Goal: Task Accomplishment & Management: Use online tool/utility

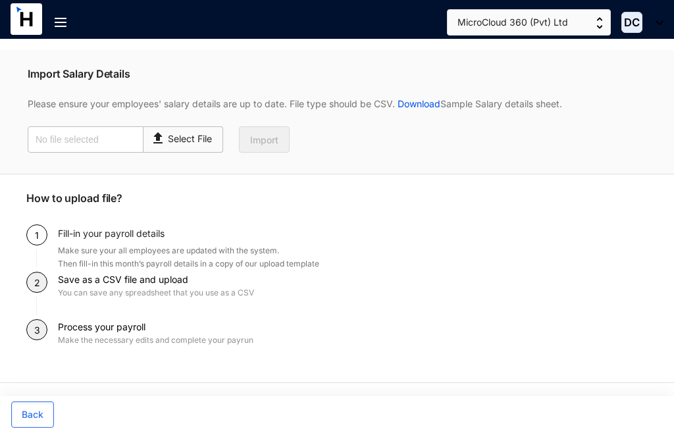
click at [59, 18] on img at bounding box center [61, 22] width 12 height 9
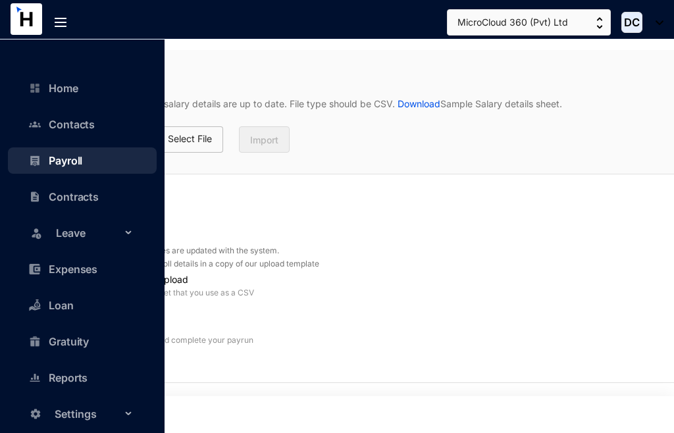
click at [55, 154] on link "Payroll" at bounding box center [59, 160] width 47 height 13
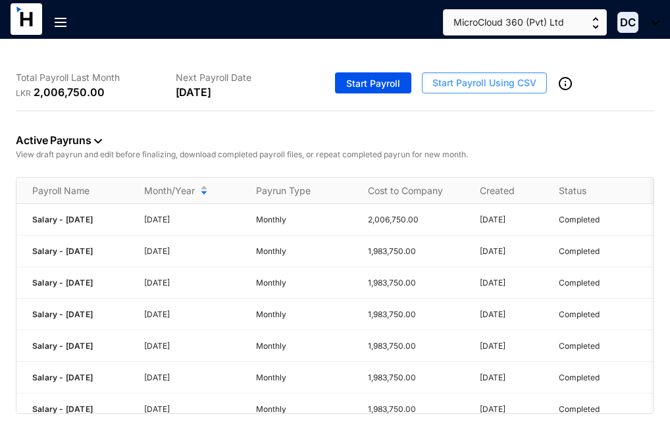
click at [509, 82] on span "Start Payroll Using CSV" at bounding box center [484, 82] width 104 height 13
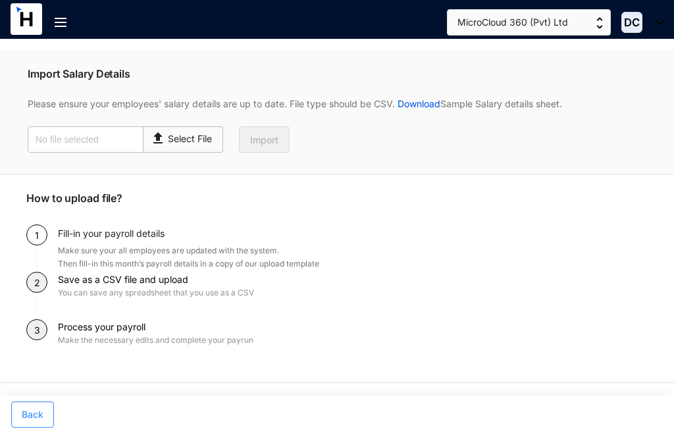
click at [27, 415] on span "Back" at bounding box center [33, 414] width 22 height 13
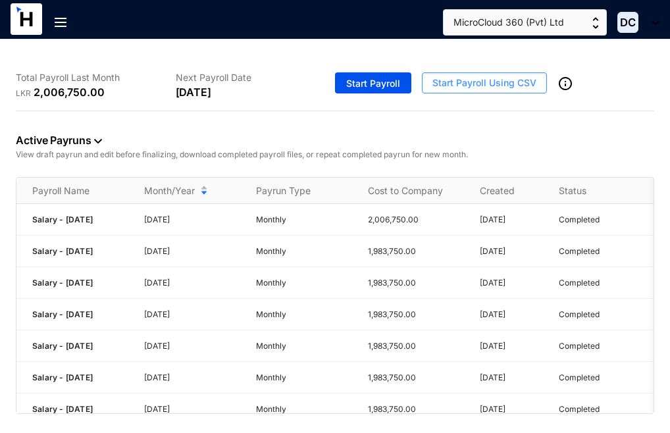
click at [486, 82] on span "Start Payroll Using CSV" at bounding box center [484, 82] width 104 height 13
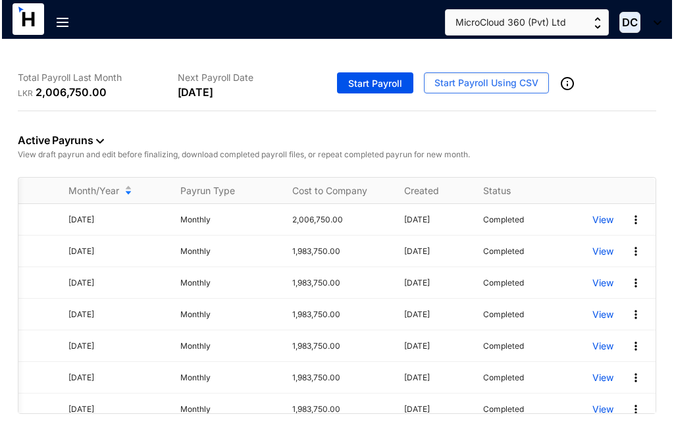
scroll to position [0, 82]
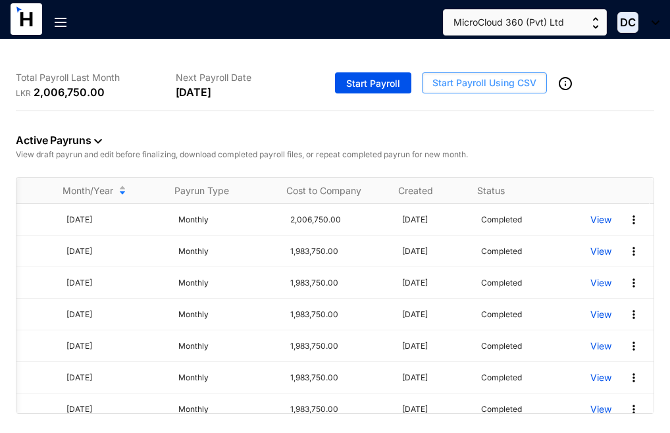
click at [493, 76] on span "Start Payroll Using CSV" at bounding box center [484, 82] width 104 height 13
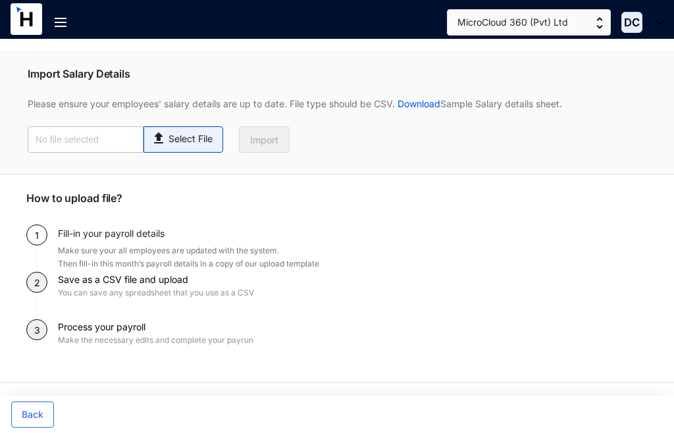
click at [197, 140] on p "Select File" at bounding box center [190, 139] width 44 height 14
click at [0, 0] on input "Select File" at bounding box center [0, 0] width 0 height 0
type input "Payroll-[DATE].csv"
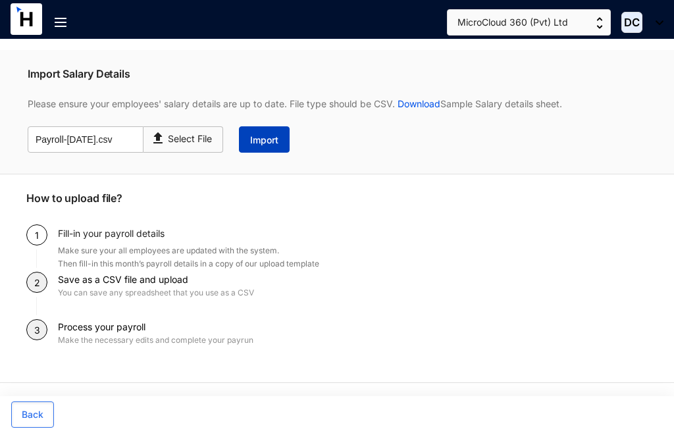
click at [261, 133] on button "Import" at bounding box center [264, 139] width 51 height 26
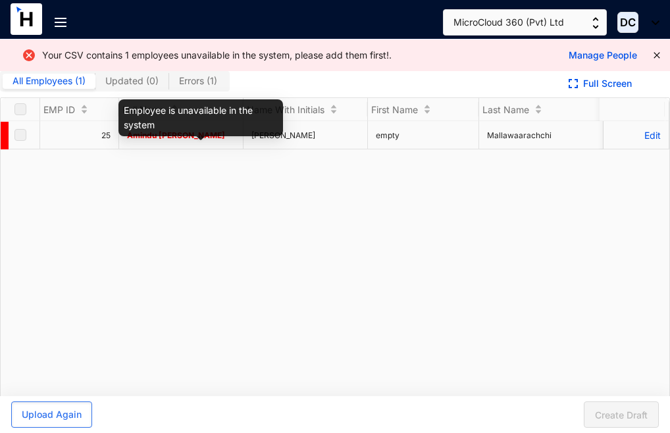
click at [189, 140] on span "Amindu [PERSON_NAME]" at bounding box center [176, 135] width 98 height 10
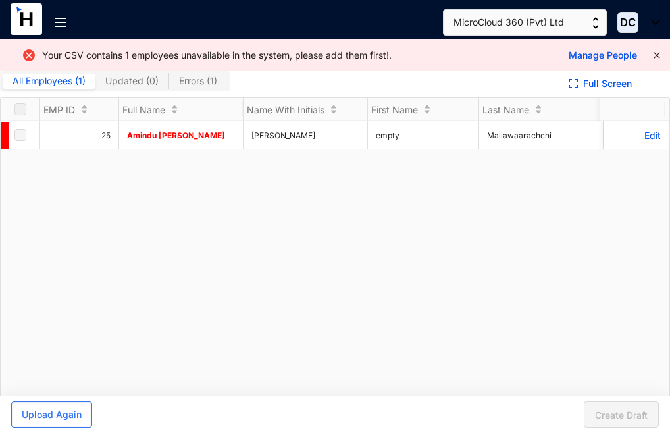
click at [654, 59] on icon "close" at bounding box center [657, 55] width 8 height 8
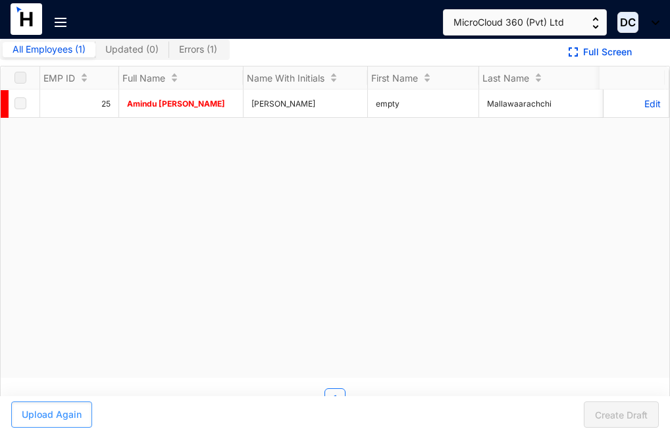
click at [52, 416] on span "Upload Again" at bounding box center [52, 414] width 60 height 13
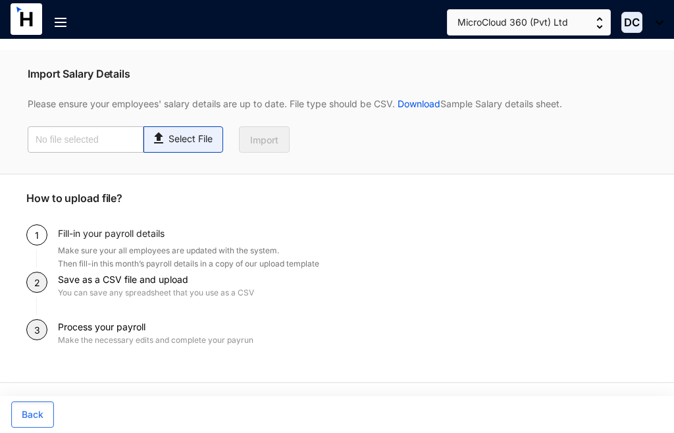
click at [198, 132] on div "Select File" at bounding box center [183, 136] width 65 height 19
click at [0, 0] on input "Select File" at bounding box center [0, 0] width 0 height 0
type input "Payroll-[DATE].csv"
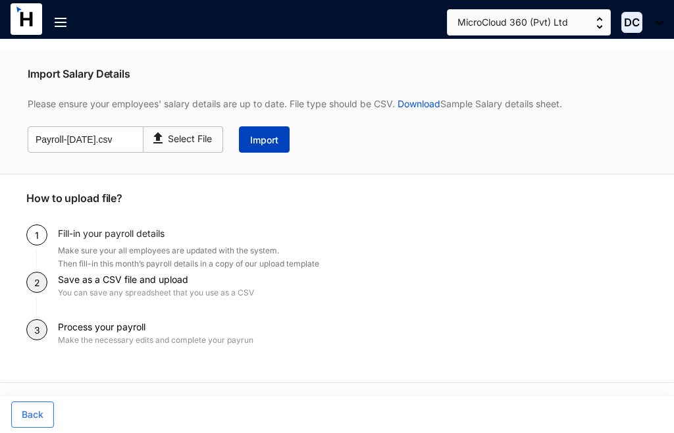
click at [261, 146] on span "Import" at bounding box center [264, 140] width 28 height 13
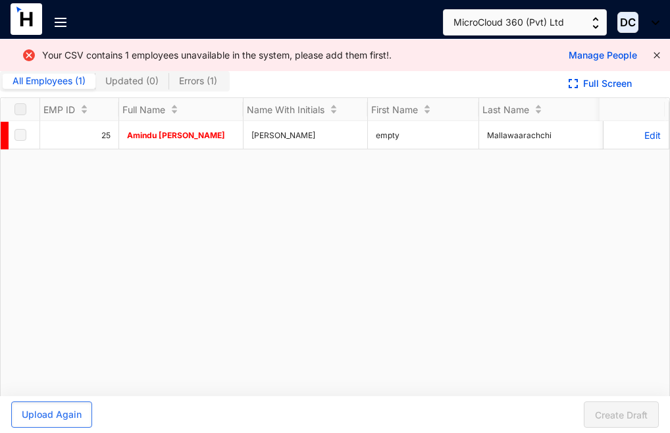
click at [654, 54] on icon "close" at bounding box center [657, 55] width 6 height 6
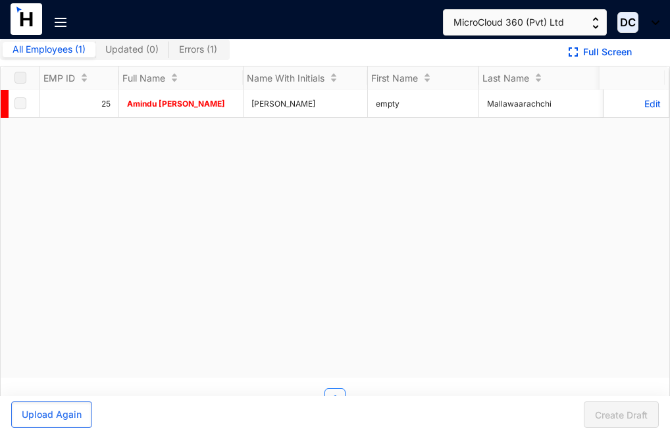
click at [27, 51] on div at bounding box center [33, 27] width 44 height 49
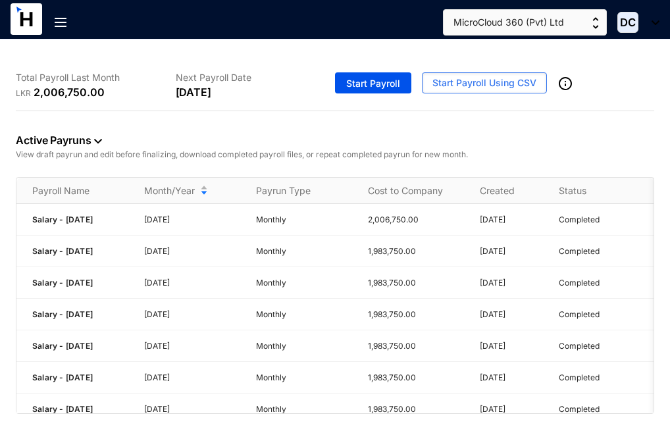
click at [64, 21] on img at bounding box center [61, 22] width 12 height 9
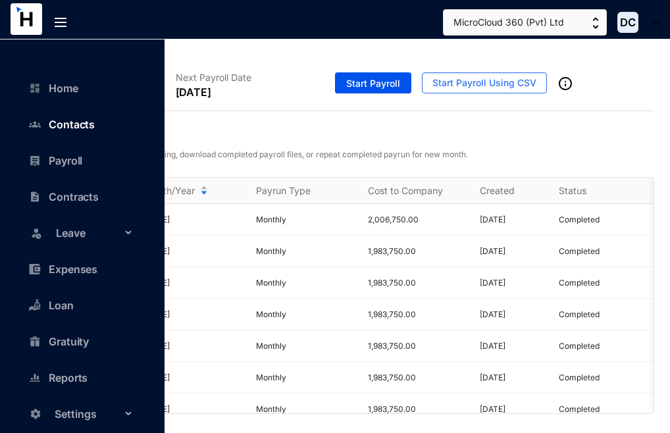
click at [66, 118] on link "Contacts" at bounding box center [65, 124] width 59 height 13
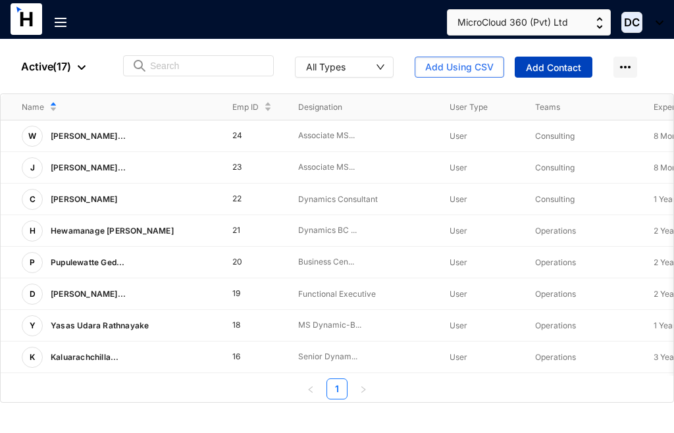
click at [550, 63] on span "Add Contact" at bounding box center [553, 67] width 55 height 13
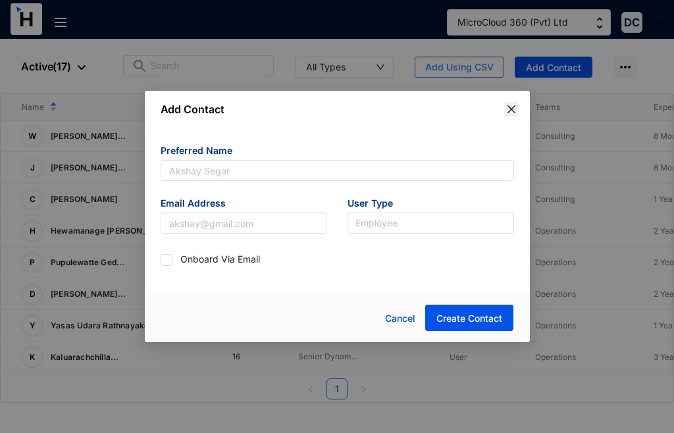
click at [515, 114] on icon "close" at bounding box center [511, 109] width 11 height 11
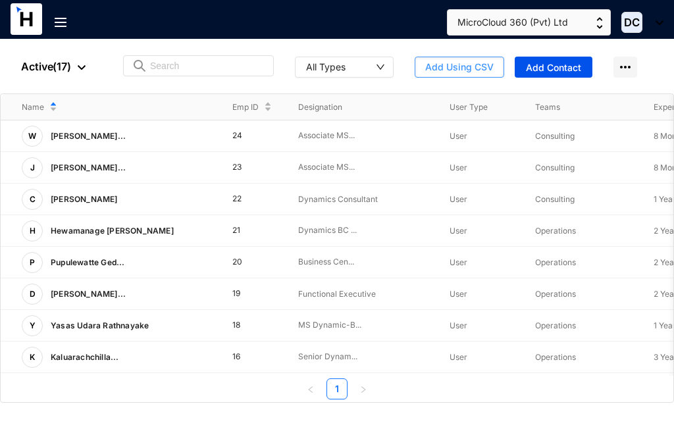
click at [456, 68] on span "Add Using CSV" at bounding box center [459, 67] width 68 height 13
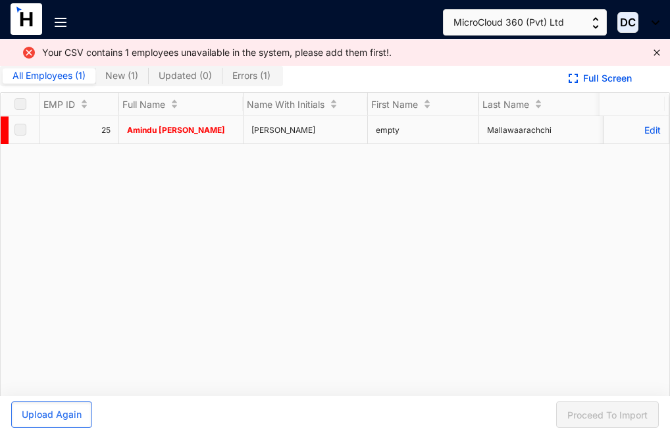
click at [22, 137] on label at bounding box center [20, 129] width 12 height 14
click at [24, 137] on label at bounding box center [20, 129] width 12 height 14
click at [635, 136] on p "Edit" at bounding box center [635, 129] width 49 height 11
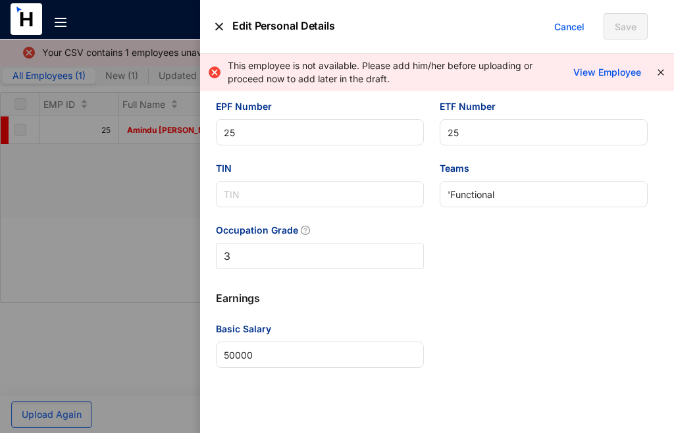
scroll to position [731, 0]
click at [661, 72] on icon "close" at bounding box center [660, 72] width 6 height 6
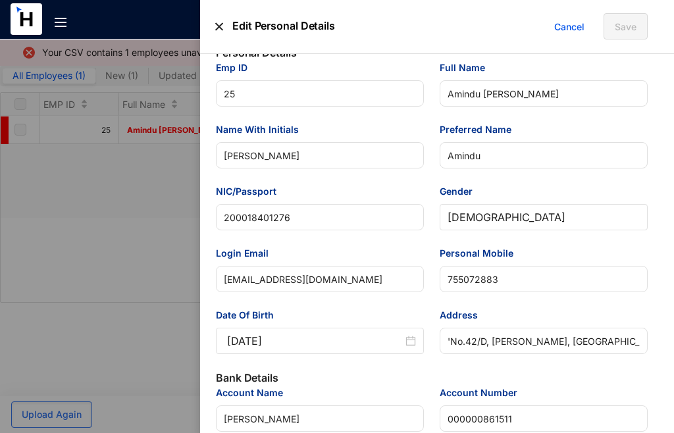
scroll to position [0, 0]
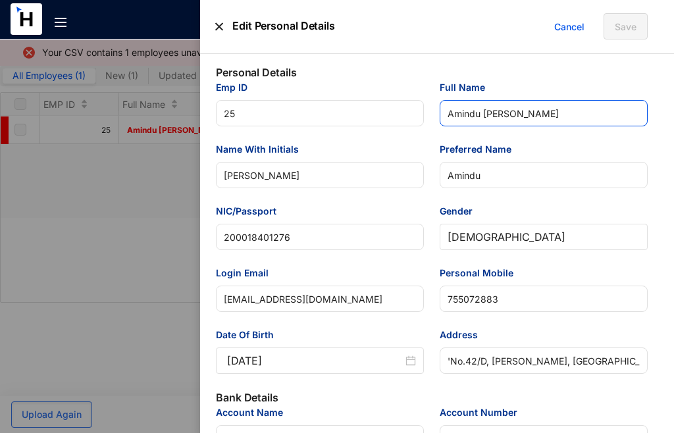
click at [504, 119] on input "Amindu [PERSON_NAME]" at bounding box center [544, 113] width 208 height 26
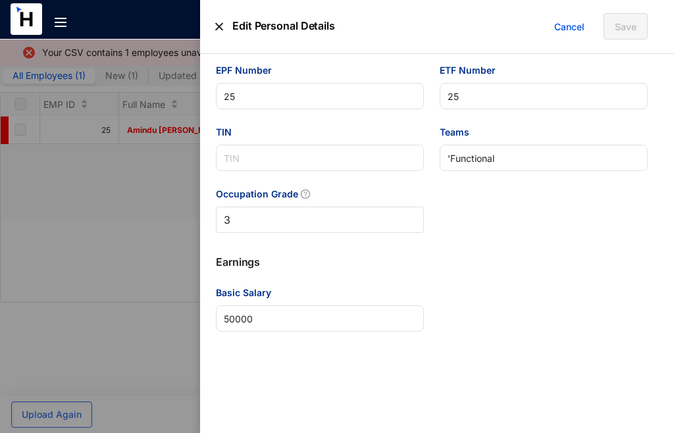
scroll to position [731, 0]
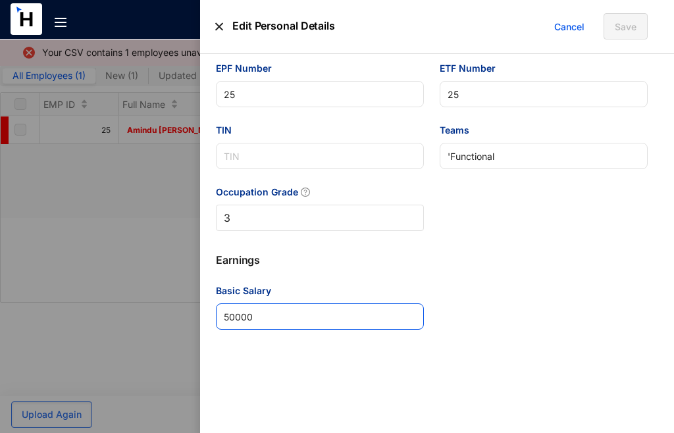
click at [265, 313] on Salary "50000" at bounding box center [320, 316] width 208 height 26
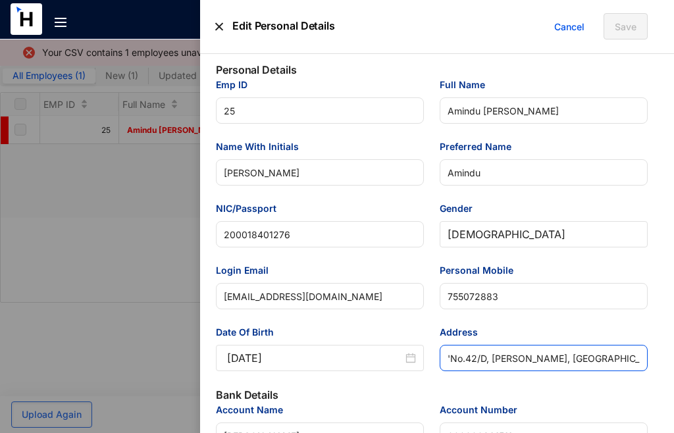
scroll to position [0, 0]
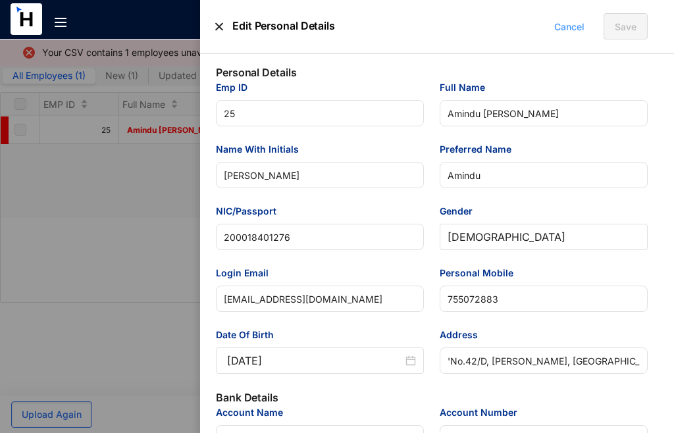
click at [567, 25] on span "Cancel" at bounding box center [569, 27] width 30 height 14
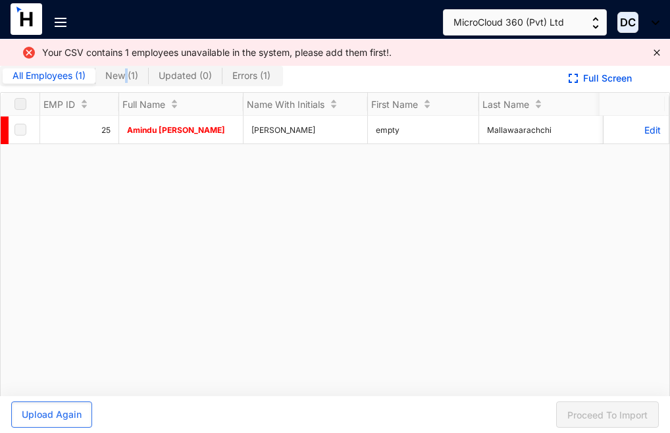
click at [128, 74] on span "New ( 1 )" at bounding box center [121, 75] width 33 height 11
click at [95, 79] on input "New ( 1 )" at bounding box center [95, 79] width 0 height 0
click at [654, 50] on icon "close" at bounding box center [657, 52] width 6 height 6
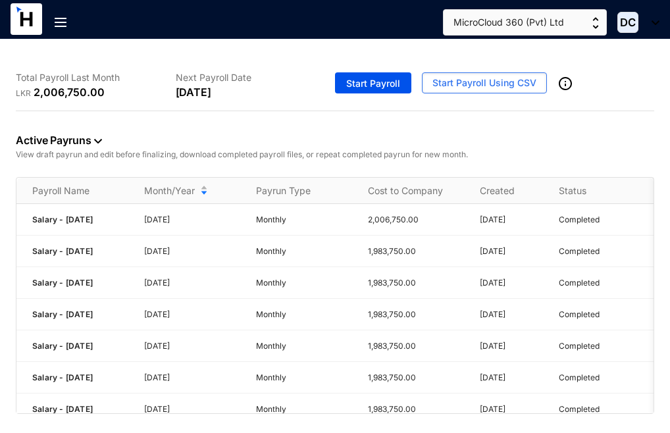
click at [61, 23] on img at bounding box center [61, 22] width 12 height 9
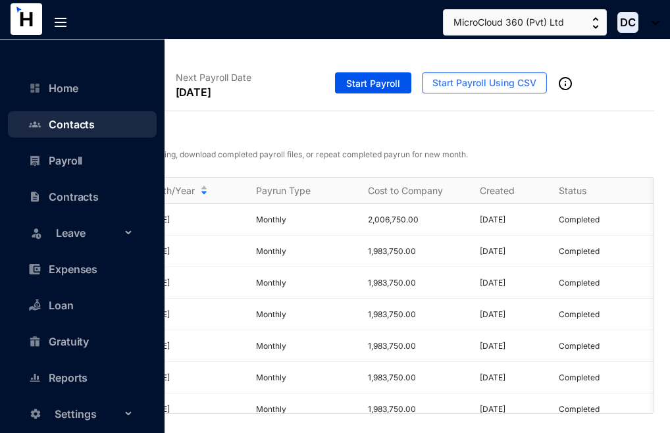
click at [95, 125] on link "Contacts" at bounding box center [65, 124] width 59 height 13
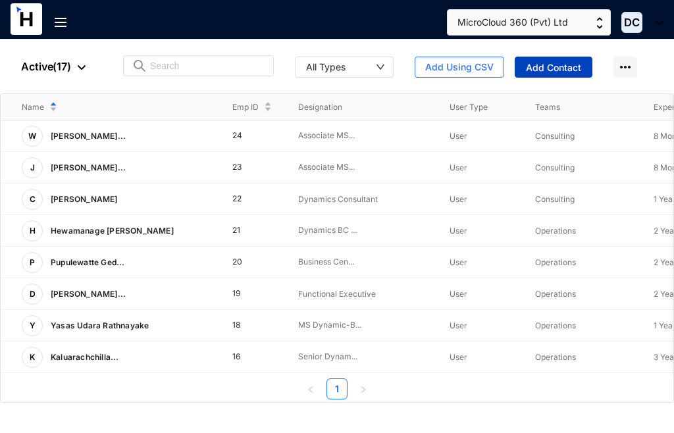
click at [536, 65] on span "Add Contact" at bounding box center [553, 67] width 55 height 13
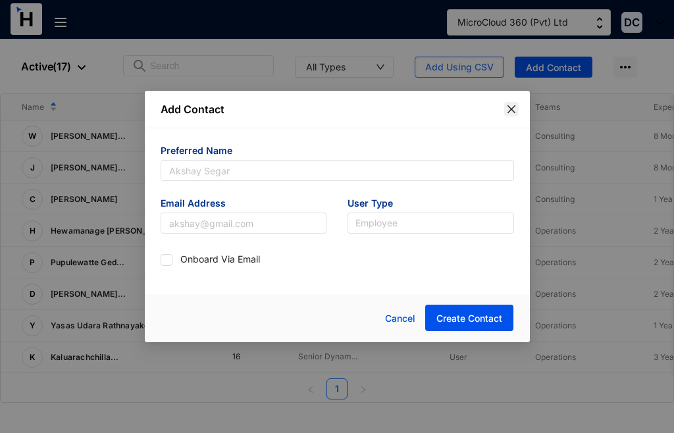
click at [509, 108] on icon "close" at bounding box center [511, 109] width 11 height 11
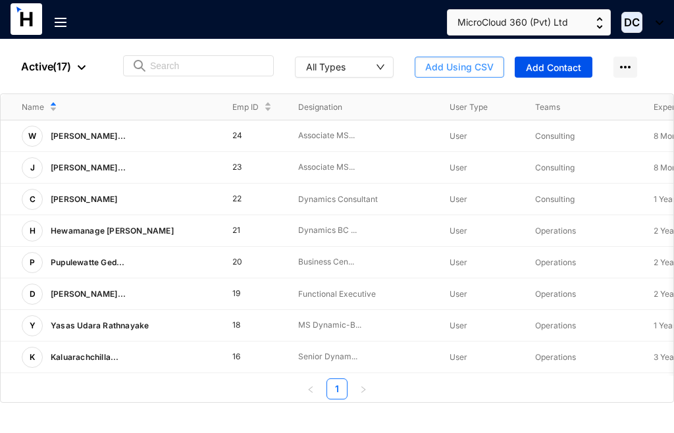
click at [457, 65] on span "Add Using CSV" at bounding box center [459, 67] width 68 height 13
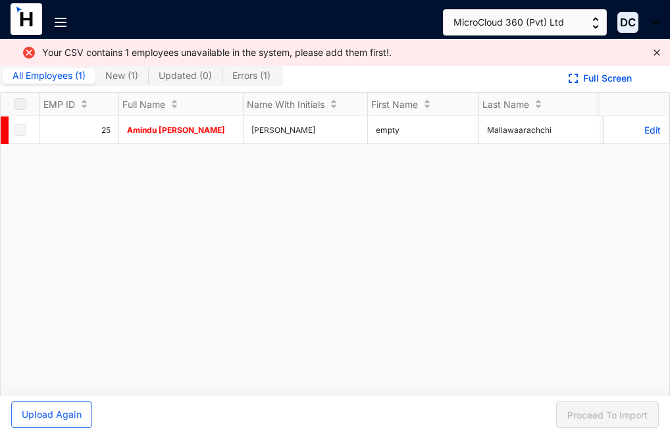
click at [253, 72] on span "Errors ( 1 )" at bounding box center [251, 75] width 38 height 11
click at [222, 79] on input "Errors ( 1 )" at bounding box center [222, 79] width 0 height 0
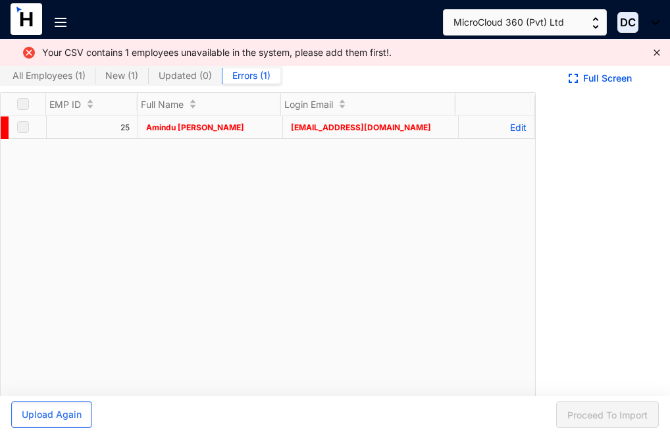
click at [505, 133] on p "Edit" at bounding box center [497, 127] width 60 height 11
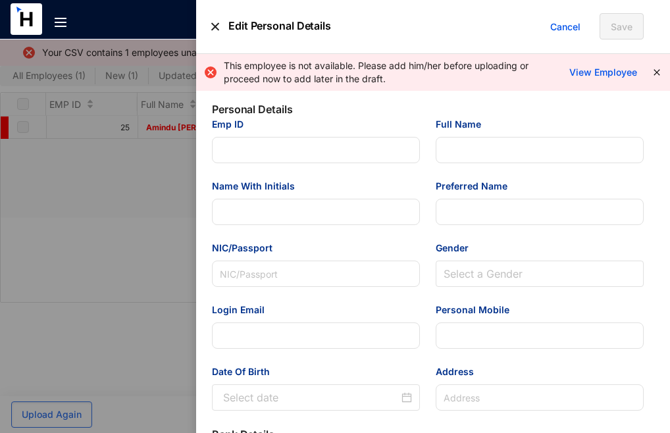
type input "25"
type input "Amindu [PERSON_NAME]"
type input "[PERSON_NAME]"
type input "Amindu"
type input "200018401276"
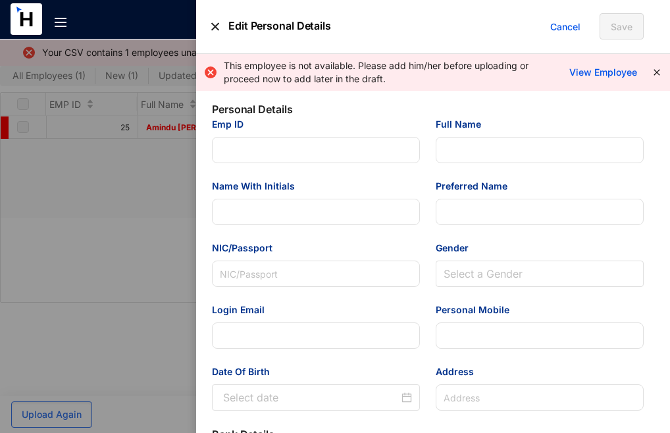
type input "[EMAIL_ADDRESS][DOMAIN_NAME]"
type input "755072883"
type input "'No.42/D, [PERSON_NAME], [GEOGRAPHIC_DATA]."
type input "[PERSON_NAME]"
type input "000000861511"
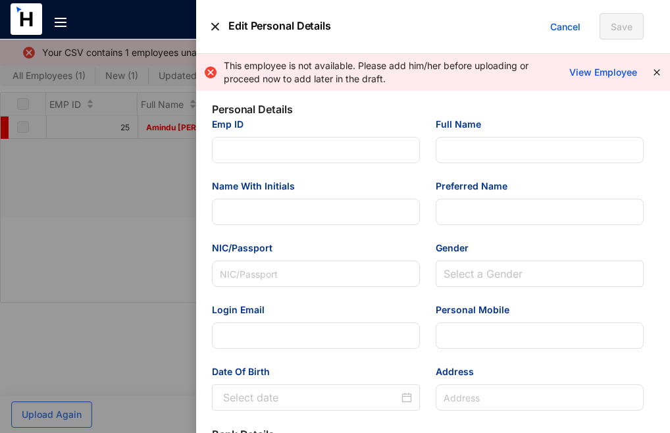
type input "[EMAIL_ADDRESS][DOMAIN_NAME]"
type input "'Associate MS Dynamics BC Consultant"
type input "[GEOGRAPHIC_DATA]"
type input "25"
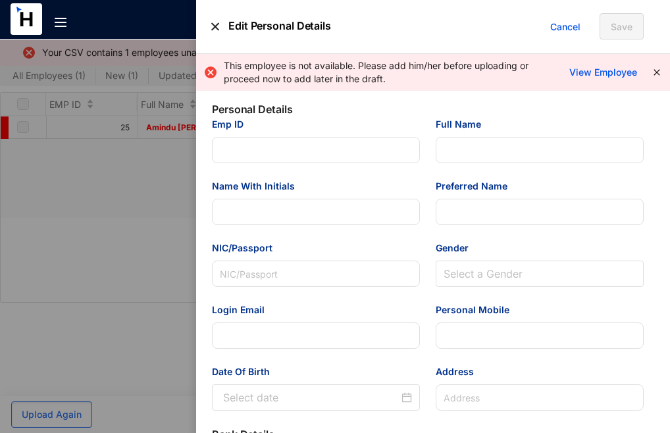
type input "'Functional"
type Salary "50000"
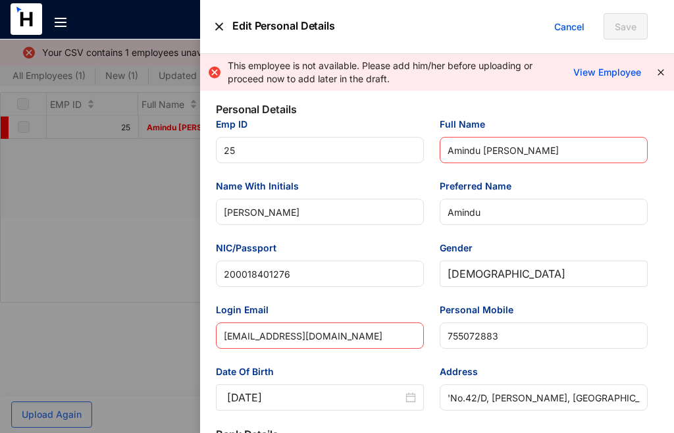
type input "[DATE]"
click at [661, 72] on icon "close" at bounding box center [660, 72] width 6 height 6
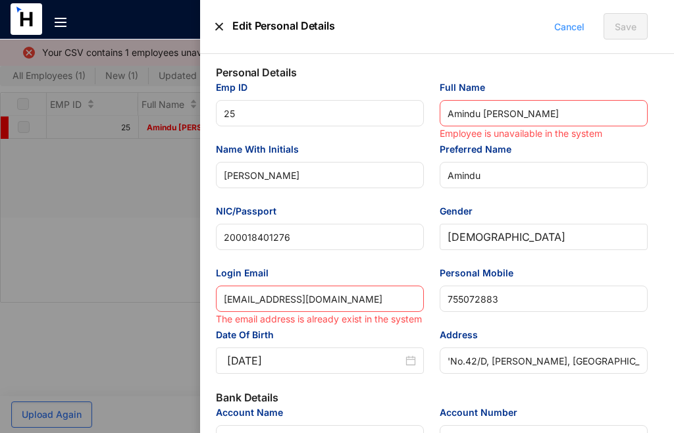
click at [559, 26] on span "Cancel" at bounding box center [569, 27] width 30 height 14
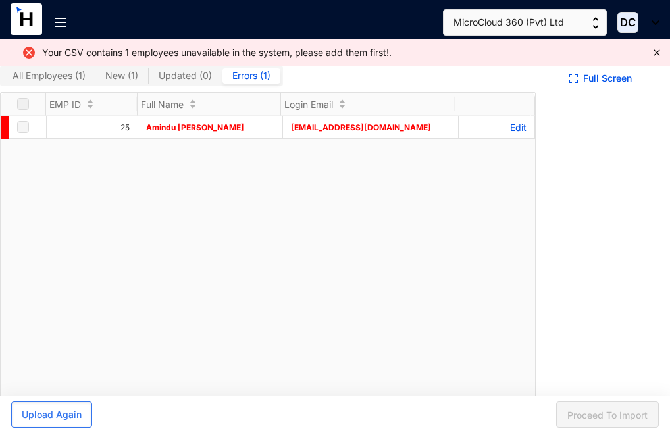
click at [22, 107] on label at bounding box center [23, 104] width 12 height 14
click at [20, 134] on label at bounding box center [23, 127] width 12 height 14
click at [45, 78] on span "All Employees ( 1 )" at bounding box center [49, 75] width 73 height 11
click at [3, 79] on input "All Employees ( 1 )" at bounding box center [3, 79] width 0 height 0
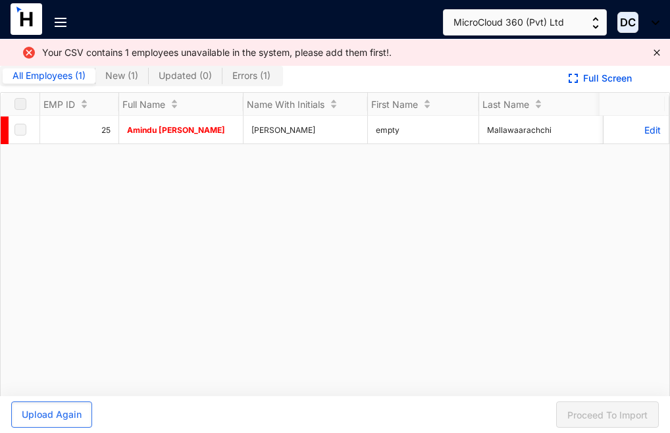
drag, startPoint x: 646, startPoint y: 51, endPoint x: 631, endPoint y: 48, distance: 15.4
click at [646, 51] on div "Your CSV contains 1 employees unavailable in the system, please add them first!." at bounding box center [335, 52] width 670 height 26
click at [654, 46] on div "Your CSV contains 1 employees unavailable in the system, please add them first!." at bounding box center [335, 52] width 670 height 26
click at [653, 49] on icon "close" at bounding box center [657, 53] width 8 height 8
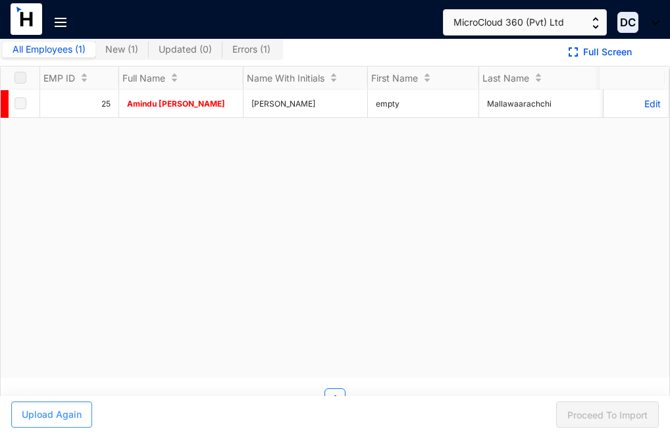
click at [52, 420] on span "Upload Again" at bounding box center [52, 414] width 60 height 13
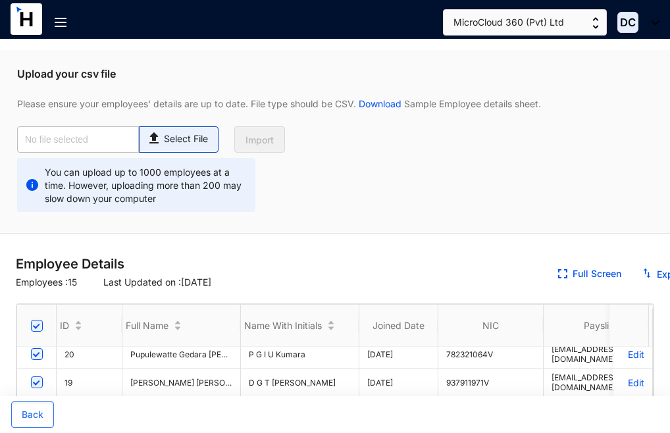
click at [184, 137] on p "Select File" at bounding box center [186, 139] width 44 height 14
click at [0, 0] on input "Select File" at bounding box center [0, 0] width 0 height 0
click at [180, 133] on p "Select File" at bounding box center [186, 139] width 44 height 14
click at [0, 0] on input "Select File" at bounding box center [0, 0] width 0 height 0
type input "Employees-[DATE].csv"
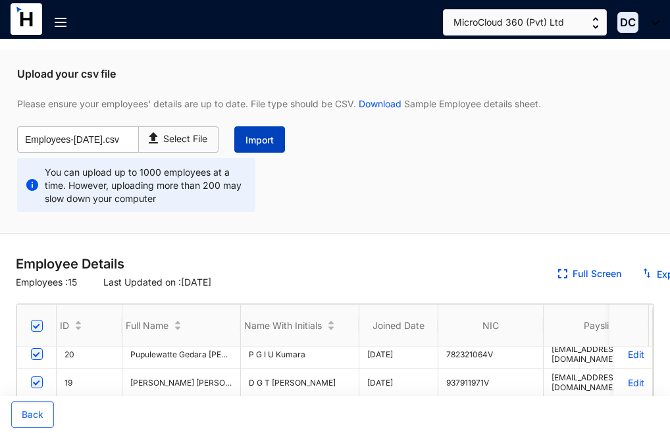
click at [261, 137] on span "Import" at bounding box center [259, 140] width 28 height 13
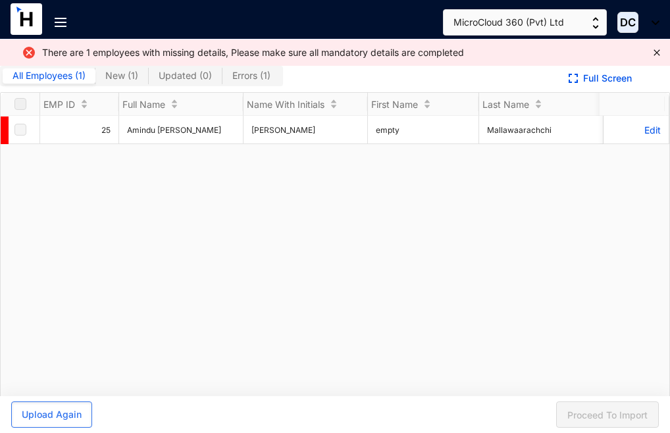
click at [31, 57] on img at bounding box center [29, 53] width 16 height 16
click at [63, 78] on span "All Employees ( 1 )" at bounding box center [49, 75] width 73 height 11
click at [3, 79] on input "All Employees ( 1 )" at bounding box center [3, 79] width 0 height 0
click at [110, 73] on span "New ( 1 )" at bounding box center [121, 75] width 33 height 11
click at [186, 78] on span "Updated ( 0 )" at bounding box center [185, 75] width 53 height 11
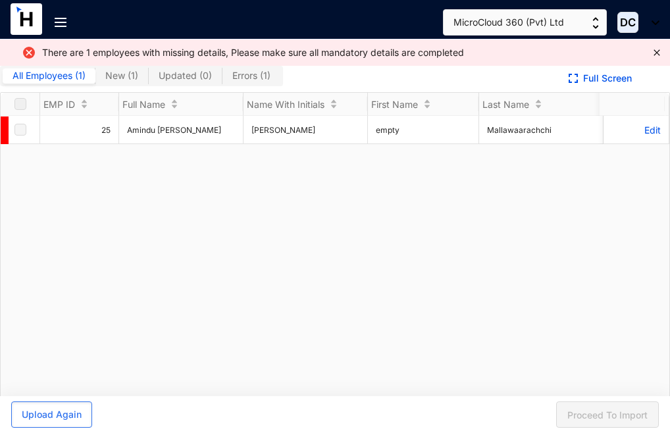
click at [149, 79] on input "Updated ( 0 )" at bounding box center [149, 79] width 0 height 0
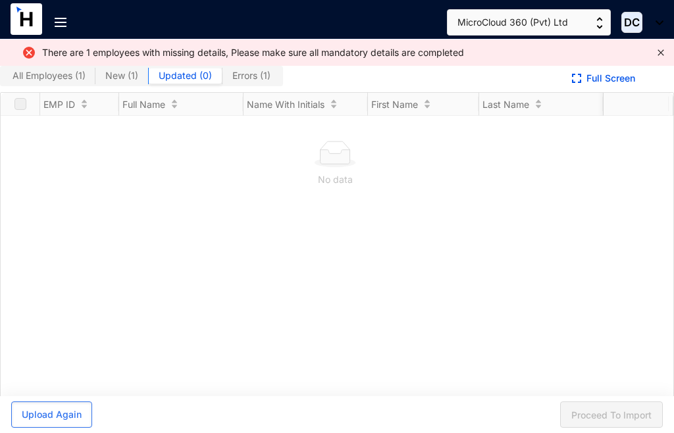
click at [659, 55] on icon "close" at bounding box center [661, 53] width 8 height 8
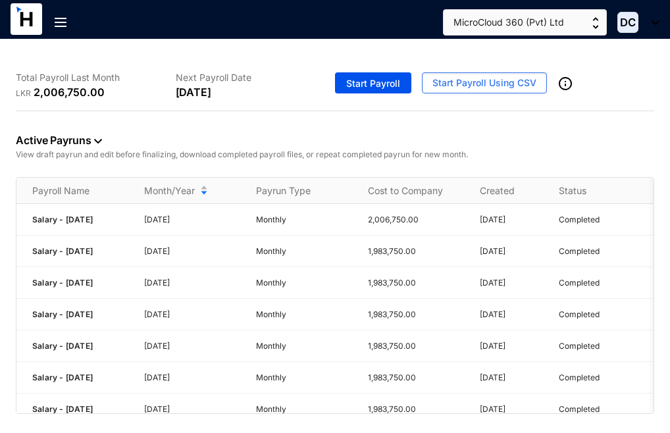
click at [62, 18] on img at bounding box center [61, 22] width 12 height 9
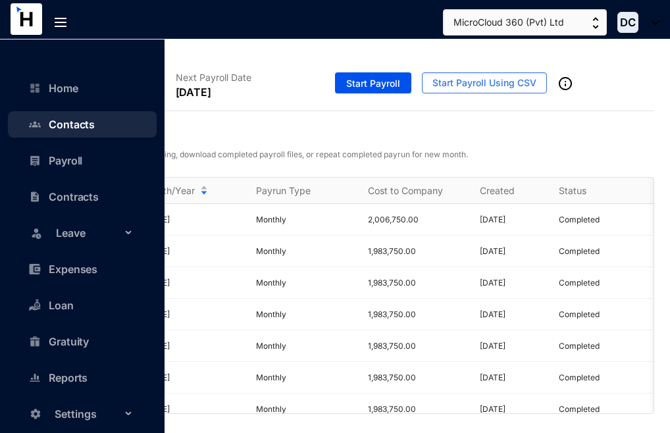
click at [94, 127] on link "Contacts" at bounding box center [65, 124] width 59 height 13
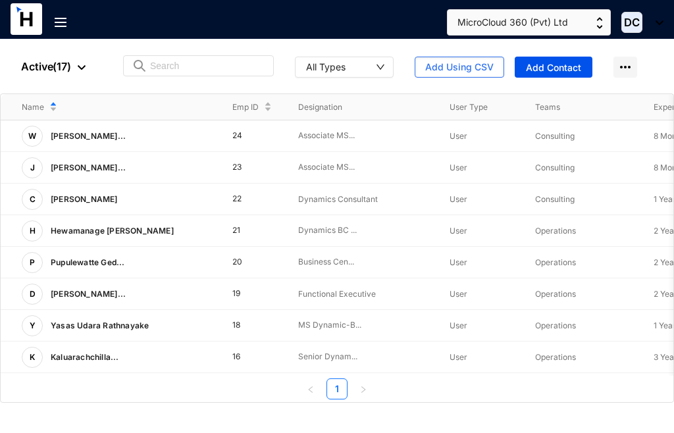
click at [57, 24] on img at bounding box center [61, 22] width 12 height 9
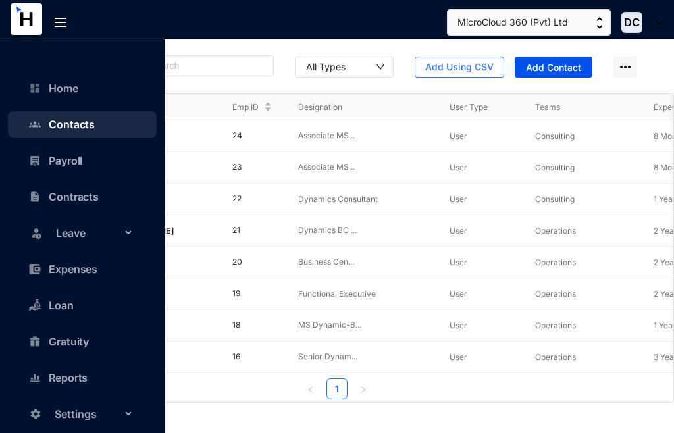
click at [75, 124] on link "Contacts" at bounding box center [65, 124] width 59 height 13
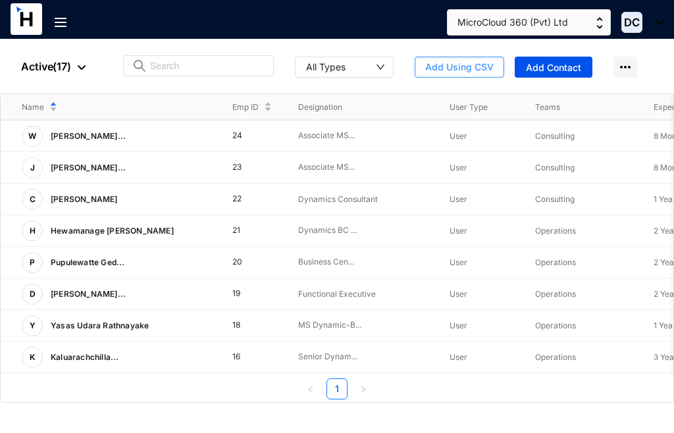
click at [441, 64] on span "Add Using CSV" at bounding box center [459, 67] width 68 height 13
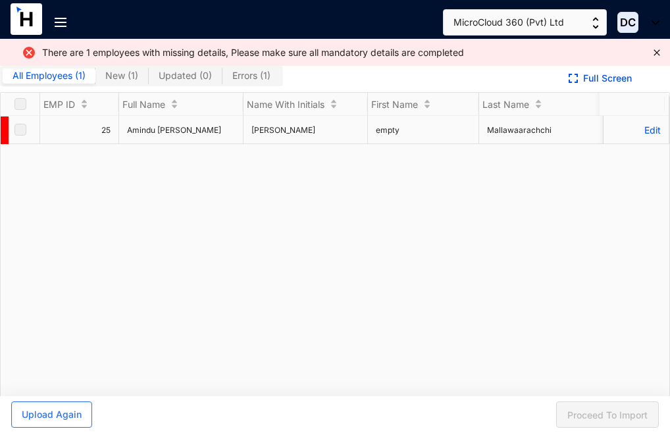
click at [24, 137] on label at bounding box center [20, 129] width 12 height 14
click at [474, 144] on td "empty" at bounding box center [423, 130] width 111 height 28
drag, startPoint x: 521, startPoint y: 141, endPoint x: 570, endPoint y: 155, distance: 51.4
click at [551, 144] on td "Mallawaarachchi" at bounding box center [541, 130] width 124 height 28
click at [636, 136] on p "Edit" at bounding box center [635, 129] width 49 height 11
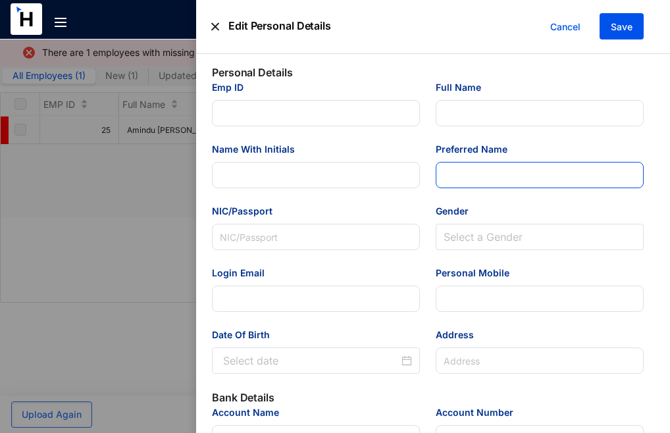
type input "25"
type input "Amindu [PERSON_NAME]"
type input "[PERSON_NAME]"
type input "Amindu"
type input "200018401276"
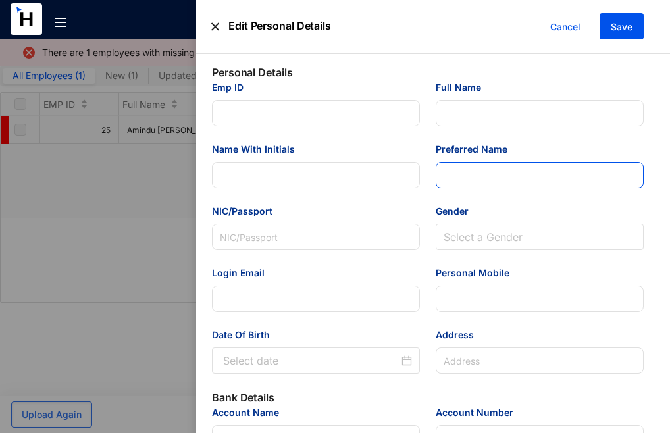
type input "[EMAIL_ADDRESS][DOMAIN_NAME]"
type input "755072883"
type input "'No.42/D, [PERSON_NAME], [GEOGRAPHIC_DATA]."
type input "[PERSON_NAME]"
type input "000000861511"
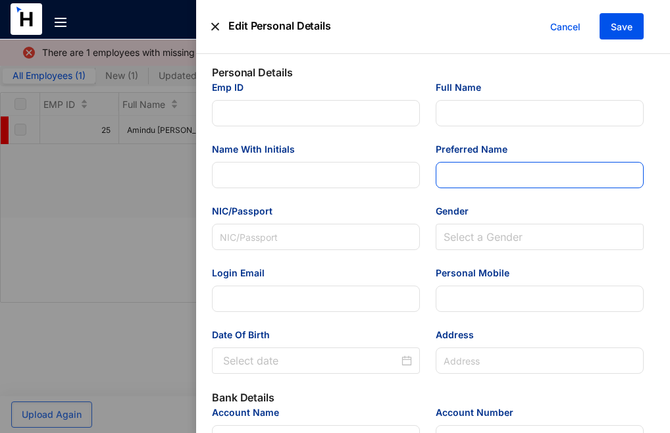
type input "[EMAIL_ADDRESS][DOMAIN_NAME]"
type input "'Associate MS Dynamics BC Consultant"
type input "[GEOGRAPHIC_DATA]"
type input "25"
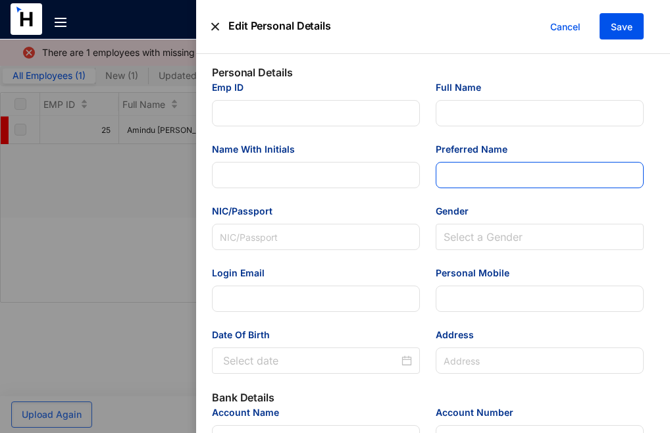
type input "'Functional"
type Salary "50000"
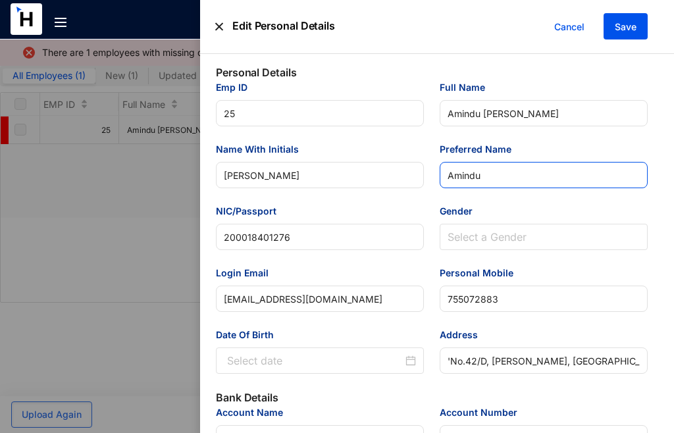
type input "[DATE]"
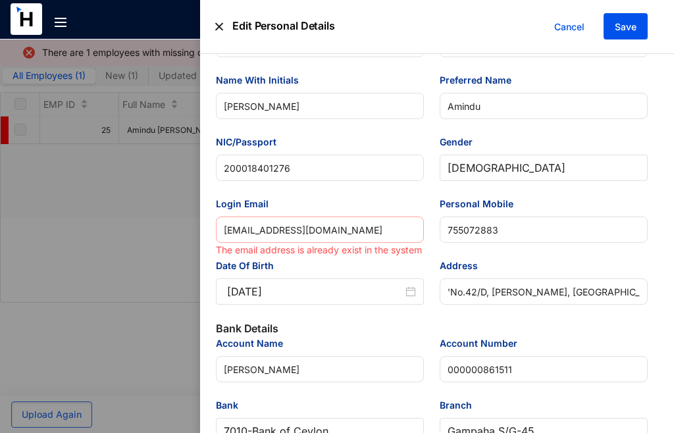
scroll to position [70, 0]
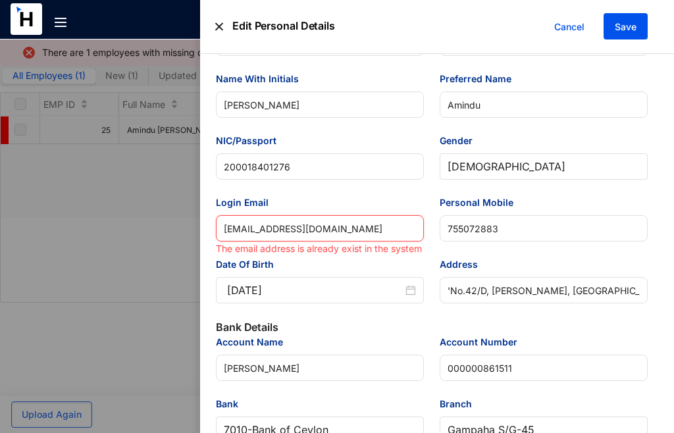
drag, startPoint x: 376, startPoint y: 232, endPoint x: 205, endPoint y: 226, distance: 170.6
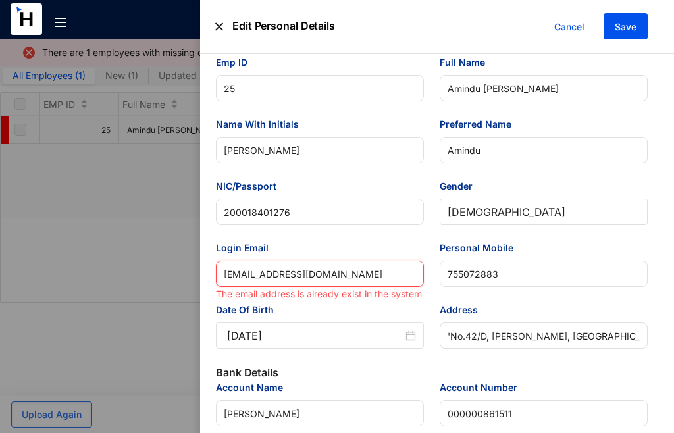
scroll to position [0, 0]
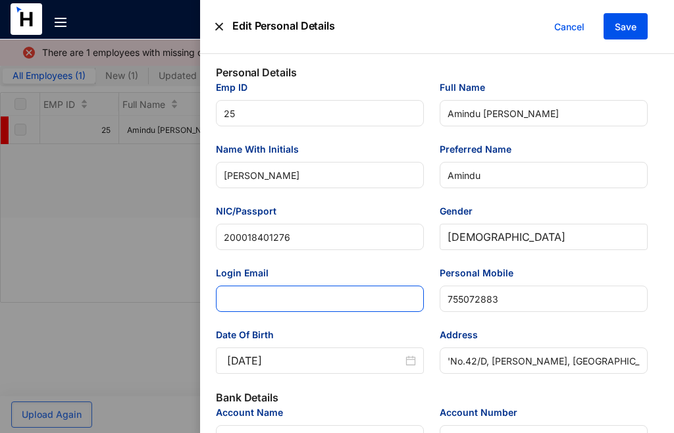
paste input "[EMAIL_ADDRESS][DOMAIN_NAME]"
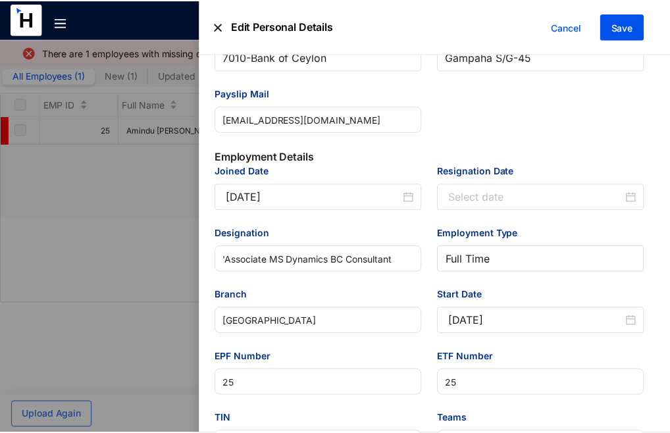
scroll to position [439, 0]
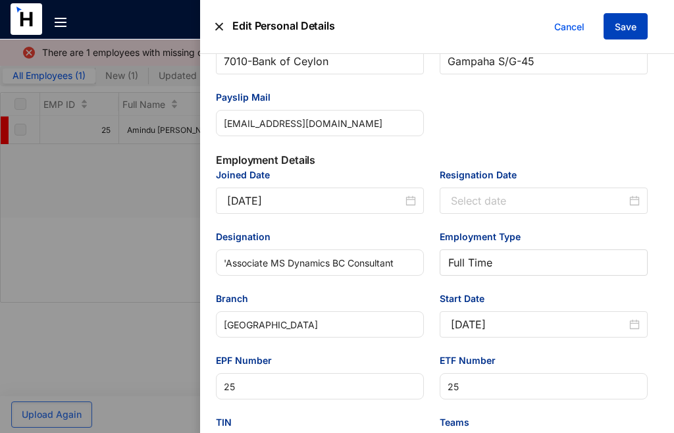
type input "[EMAIL_ADDRESS][DOMAIN_NAME]"
click at [619, 21] on span "Save" at bounding box center [626, 26] width 22 height 13
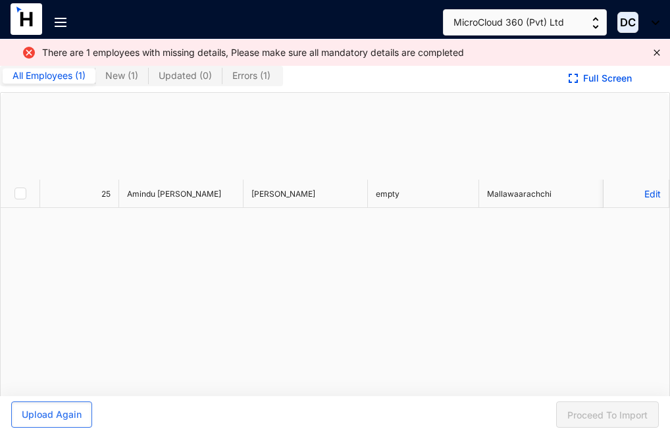
checkbox input "true"
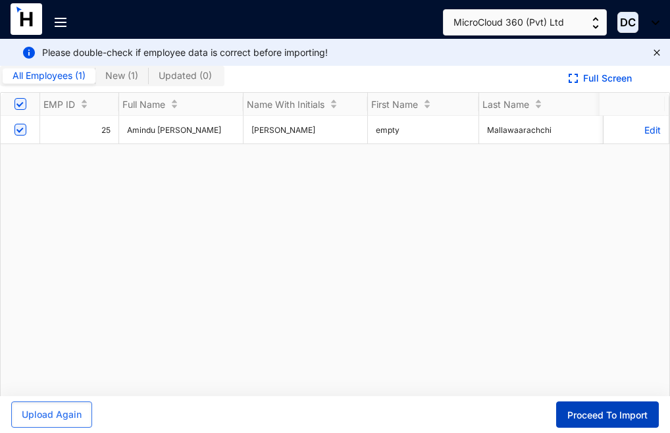
click at [589, 417] on span "Proceed To Import" at bounding box center [607, 415] width 80 height 13
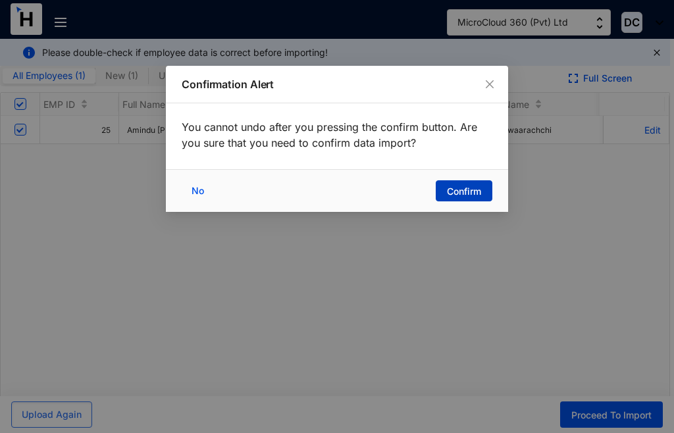
click at [472, 190] on span "Confirm" at bounding box center [464, 191] width 34 height 13
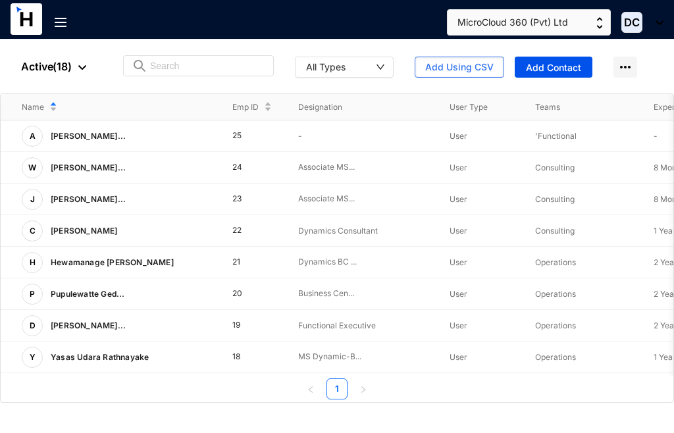
click at [59, 22] on img at bounding box center [61, 22] width 12 height 9
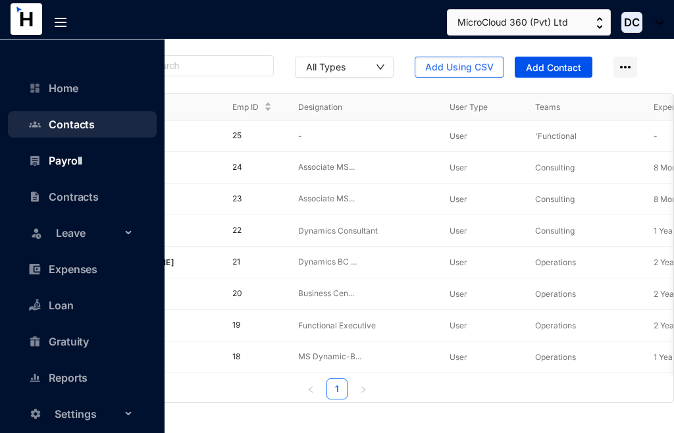
click at [53, 164] on link "Payroll" at bounding box center [59, 160] width 47 height 13
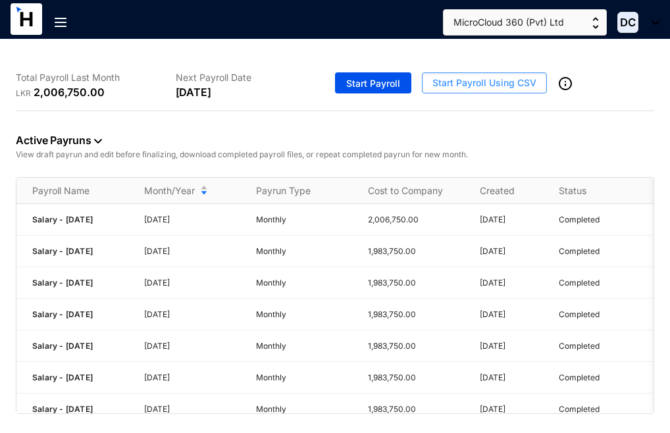
click at [478, 80] on span "Start Payroll Using CSV" at bounding box center [484, 82] width 104 height 13
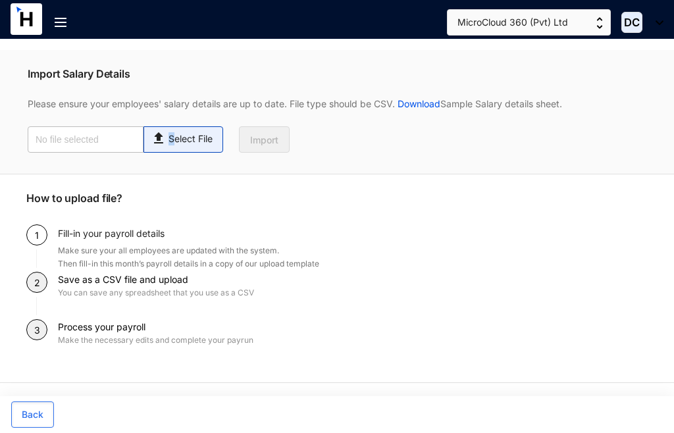
click at [171, 135] on p "Select File" at bounding box center [190, 139] width 44 height 14
click at [0, 0] on input "Select File" at bounding box center [0, 0] width 0 height 0
click at [171, 144] on p "Select File" at bounding box center [190, 139] width 44 height 14
click at [156, 140] on img at bounding box center [160, 136] width 18 height 19
click at [0, 0] on input "Select File" at bounding box center [0, 0] width 0 height 0
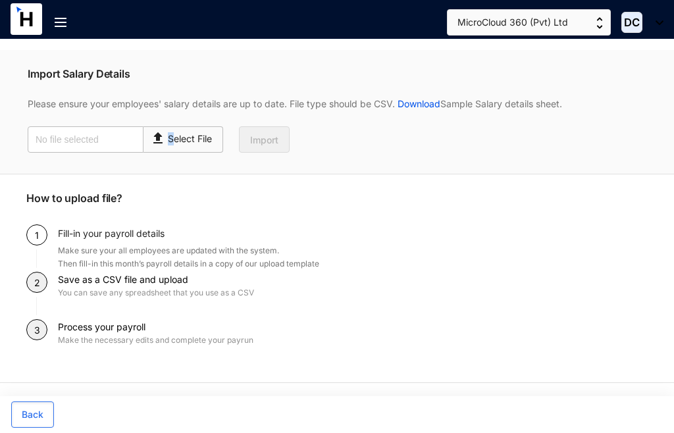
type input "Payroll - [DATE].csv"
click at [287, 192] on p "How to upload file?" at bounding box center [336, 207] width 621 height 34
click at [266, 143] on span "Import" at bounding box center [264, 140] width 28 height 13
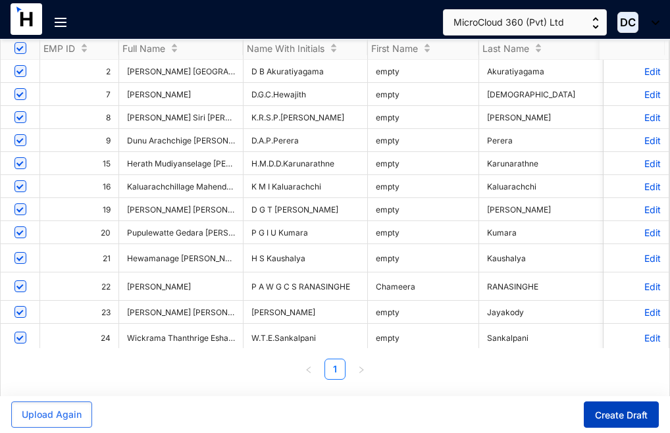
click at [615, 409] on span "Create Draft" at bounding box center [621, 415] width 53 height 13
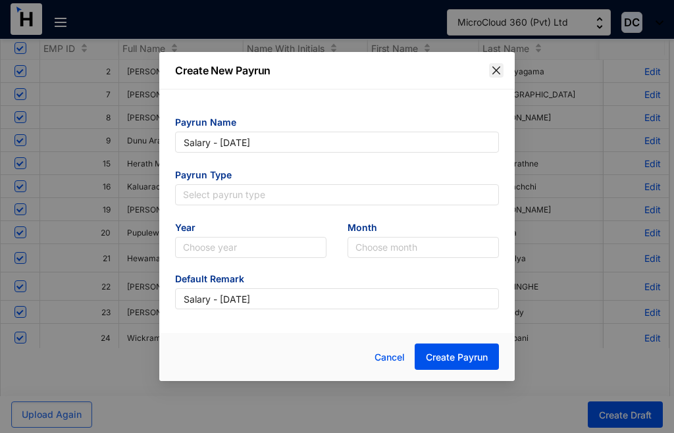
click at [494, 74] on icon "close" at bounding box center [496, 70] width 11 height 11
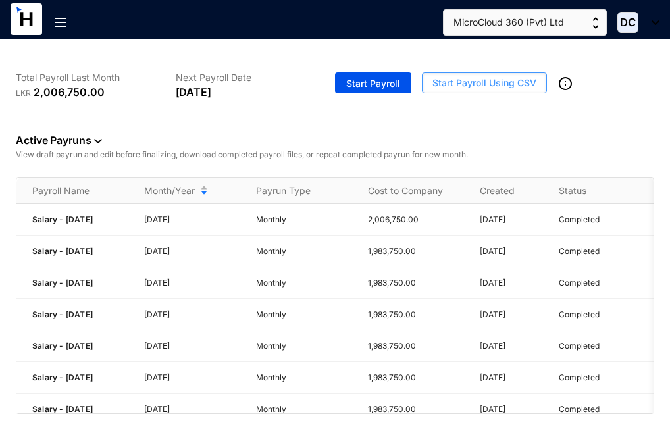
click at [504, 83] on span "Start Payroll Using CSV" at bounding box center [484, 82] width 104 height 13
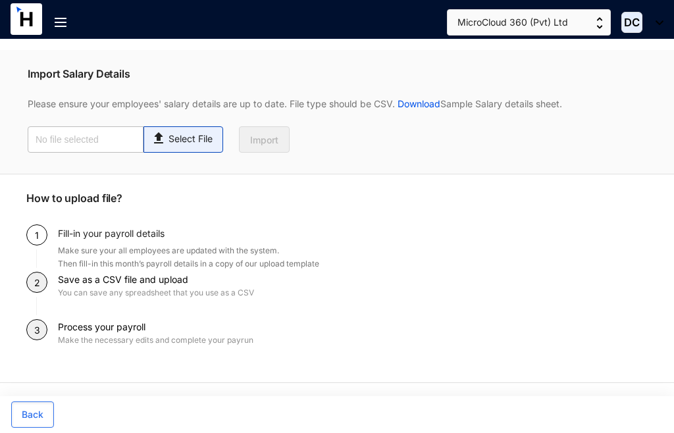
click at [176, 143] on p "Select File" at bounding box center [190, 139] width 44 height 14
click at [0, 0] on input "Select File" at bounding box center [0, 0] width 0 height 0
type input "Payroll - [DATE].csv"
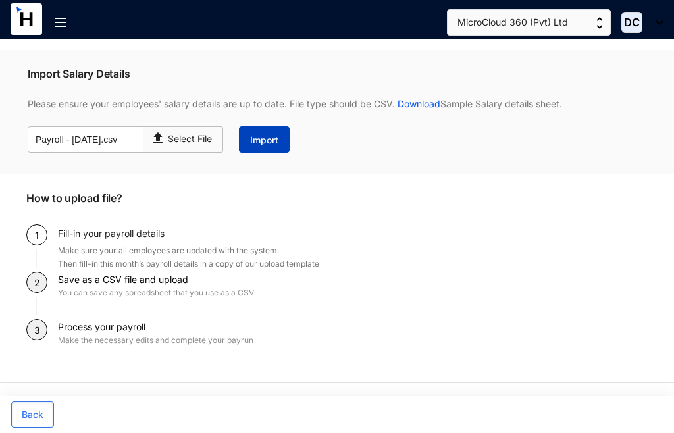
click at [257, 142] on span "Import" at bounding box center [264, 140] width 28 height 13
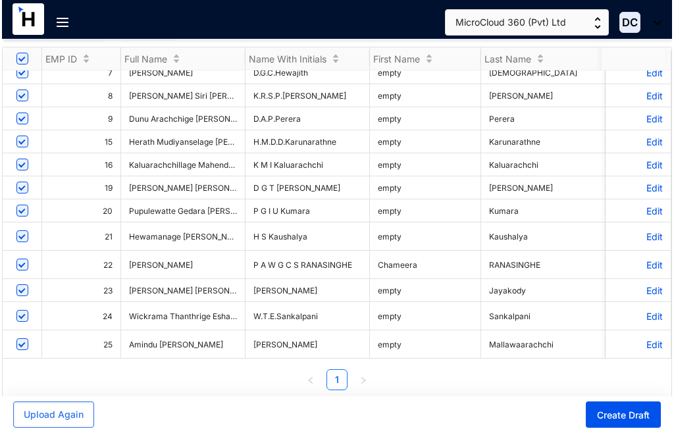
scroll to position [45, 0]
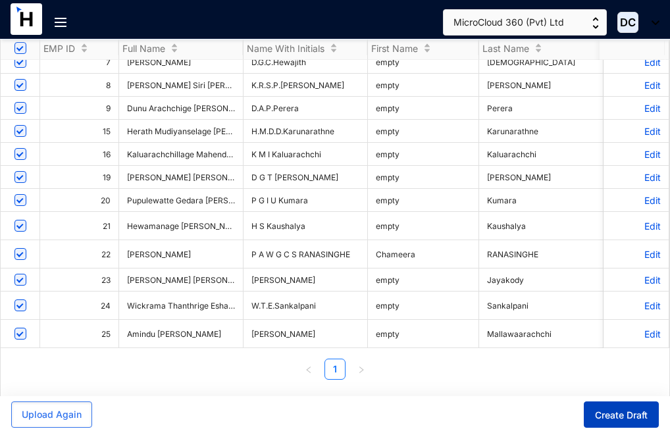
click at [619, 413] on span "Create Draft" at bounding box center [621, 415] width 53 height 13
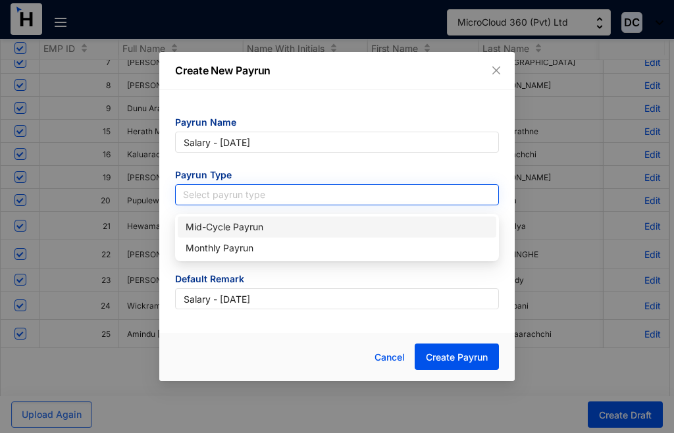
click at [336, 188] on input "search" at bounding box center [337, 195] width 308 height 20
click at [469, 196] on input "search" at bounding box center [337, 195] width 308 height 20
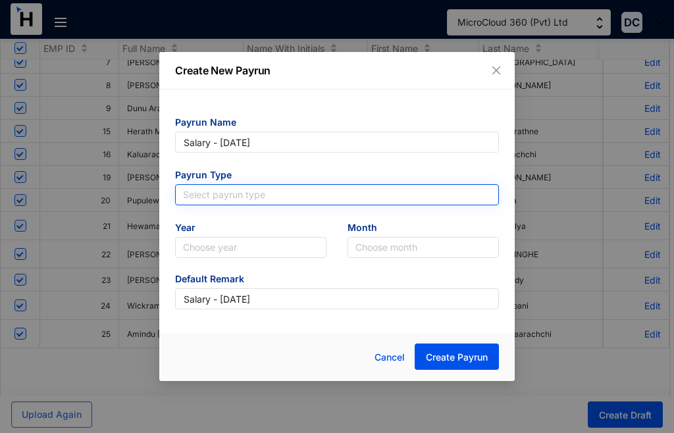
click at [482, 195] on input "search" at bounding box center [337, 195] width 308 height 20
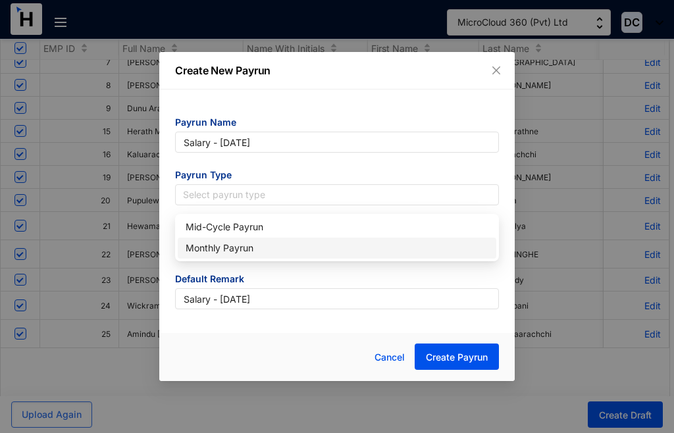
click at [223, 242] on div "Monthly Payrun" at bounding box center [337, 248] width 303 height 14
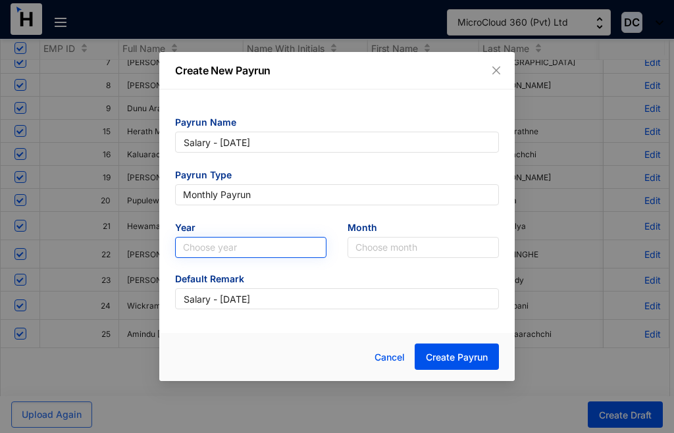
click at [315, 248] on input "search" at bounding box center [251, 248] width 136 height 20
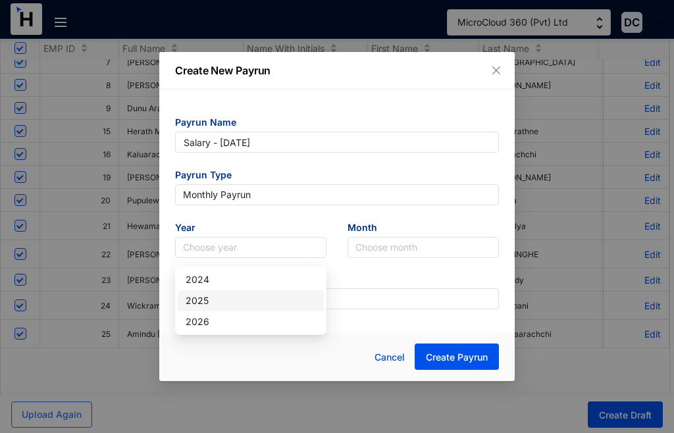
drag, startPoint x: 213, startPoint y: 293, endPoint x: 224, endPoint y: 293, distance: 10.5
click at [214, 294] on div "2025" at bounding box center [251, 301] width 130 height 14
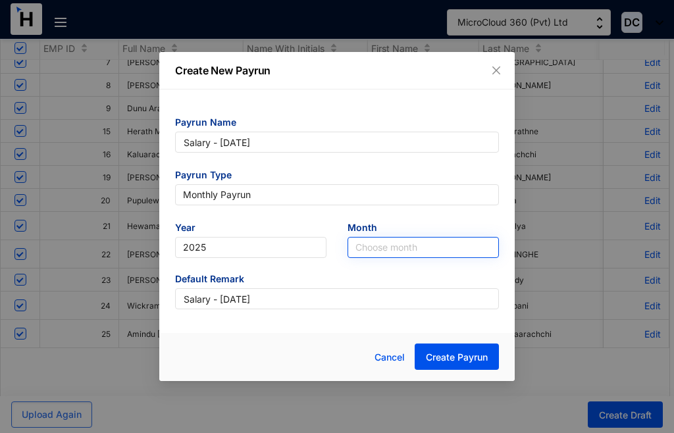
click at [491, 248] on div "Choose month" at bounding box center [423, 247] width 151 height 21
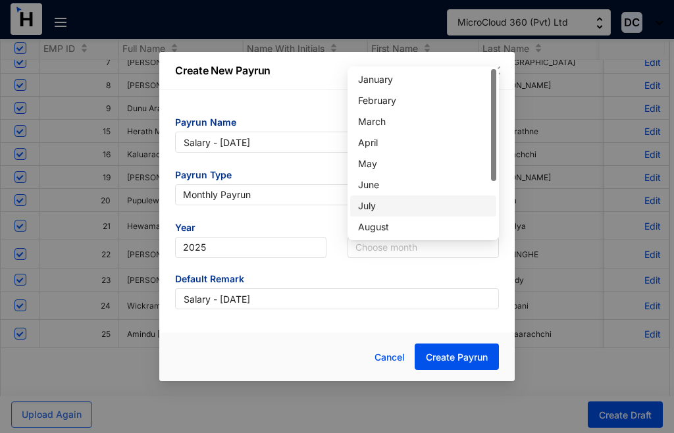
click at [493, 205] on div at bounding box center [493, 153] width 5 height 168
click at [495, 221] on div at bounding box center [493, 153] width 5 height 168
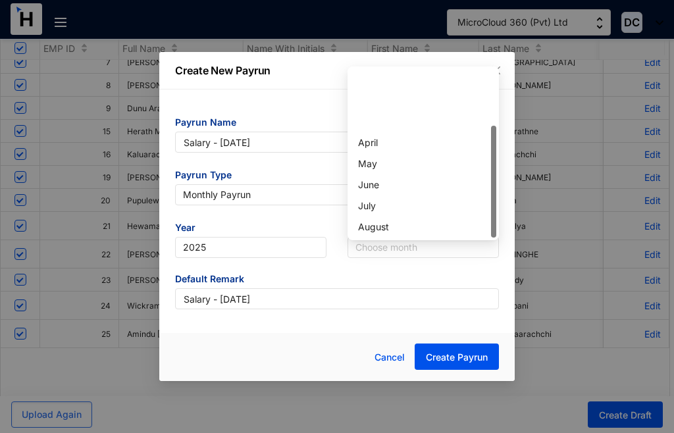
scroll to position [84, 0]
click at [383, 157] on div "September" at bounding box center [423, 164] width 130 height 14
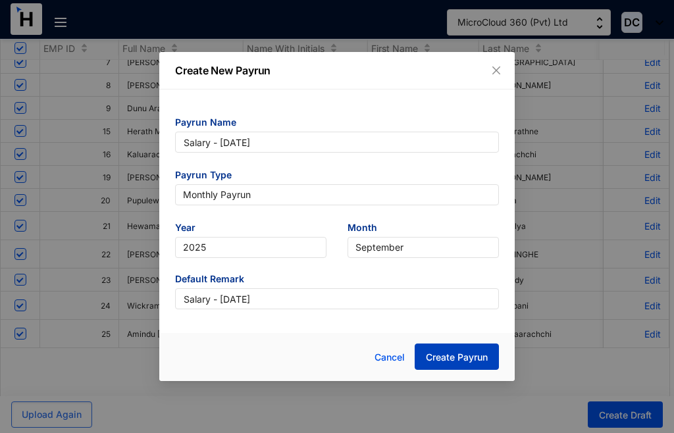
click at [470, 361] on span "Create Payrun" at bounding box center [457, 357] width 62 height 13
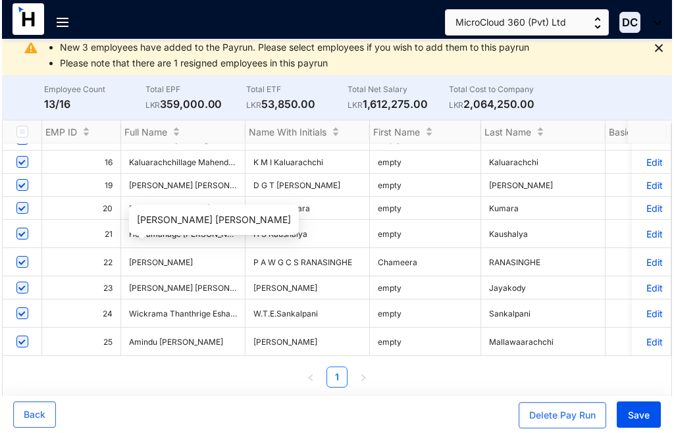
scroll to position [45, 0]
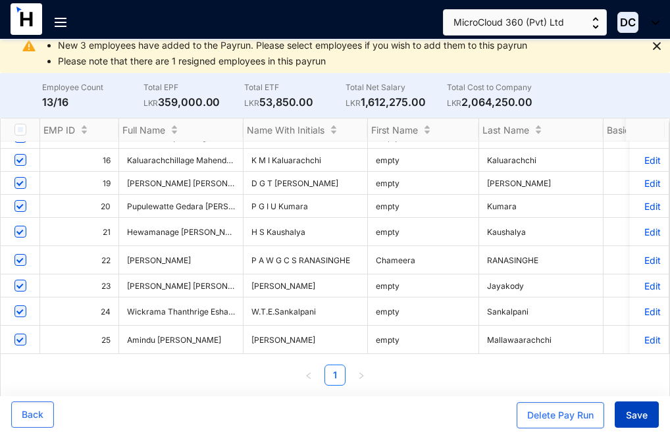
click at [638, 415] on span "Save" at bounding box center [637, 415] width 22 height 13
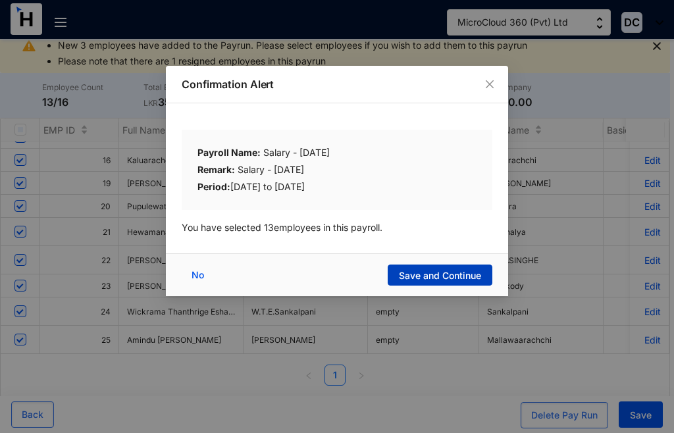
click at [422, 271] on span "Save and Continue" at bounding box center [440, 275] width 82 height 13
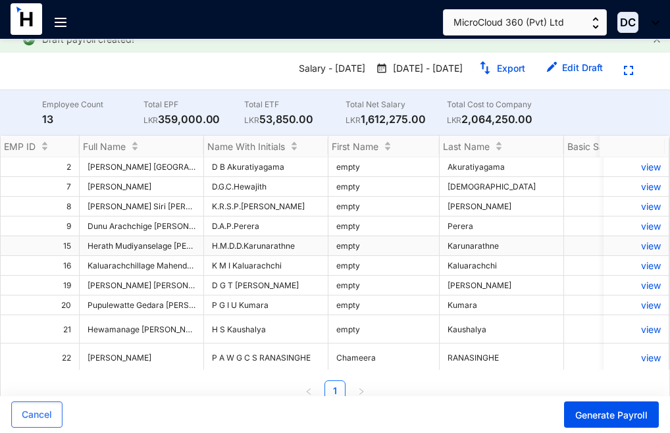
scroll to position [0, 0]
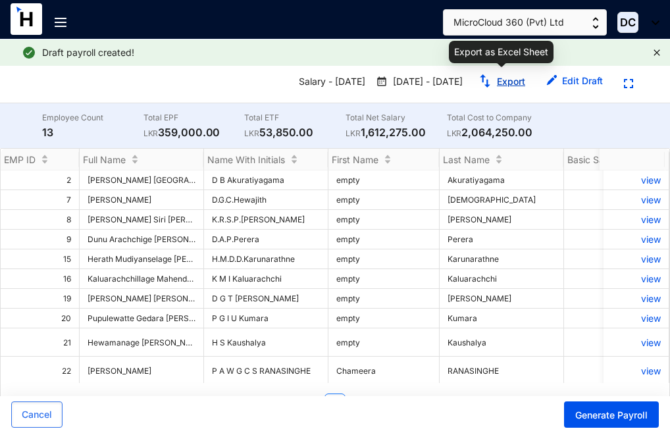
click at [504, 82] on link "Export" at bounding box center [511, 81] width 28 height 11
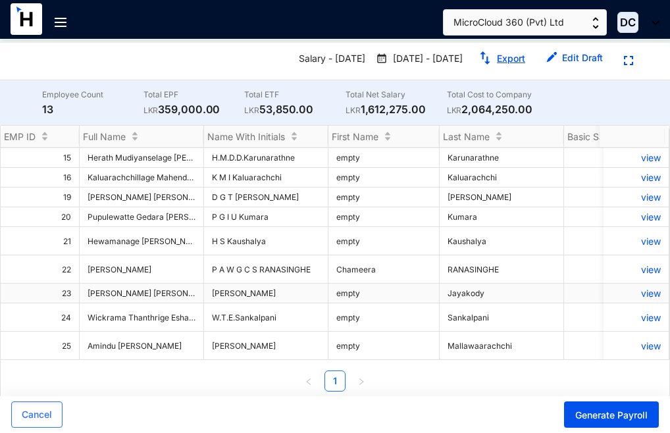
scroll to position [36, 0]
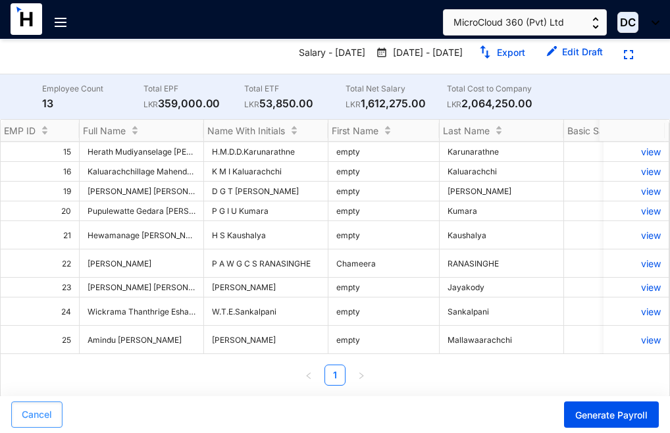
click at [31, 411] on span "Cancel" at bounding box center [37, 414] width 30 height 13
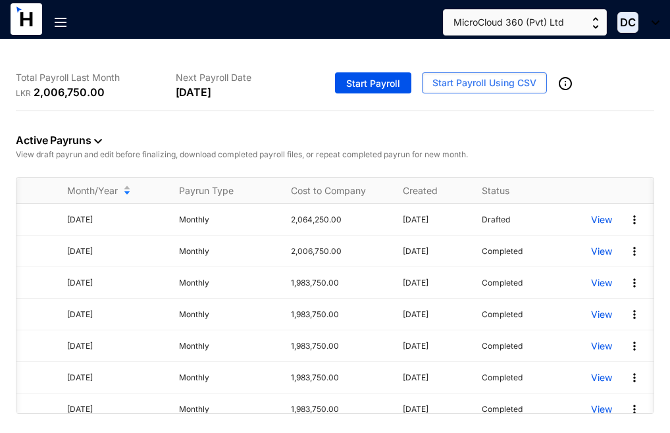
scroll to position [0, 82]
click at [590, 221] on p "View" at bounding box center [600, 219] width 21 height 13
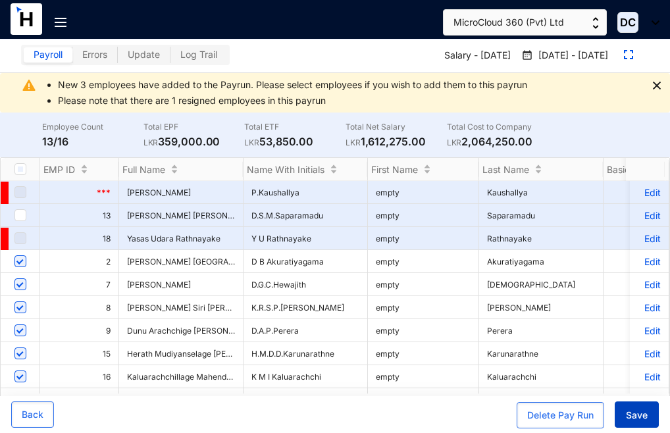
click at [638, 413] on span "Save" at bounding box center [637, 415] width 22 height 13
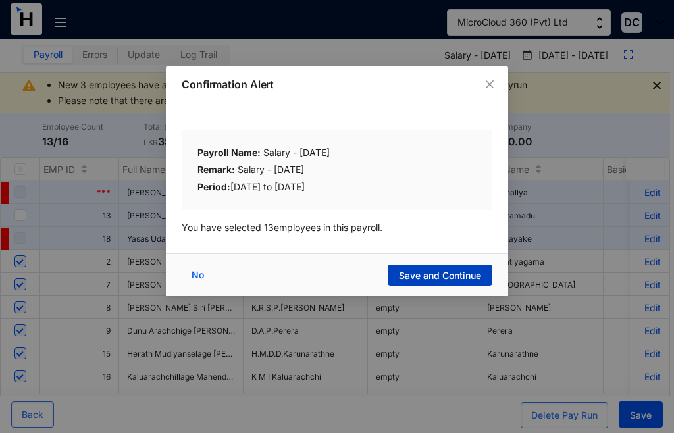
click at [436, 273] on span "Save and Continue" at bounding box center [440, 275] width 82 height 13
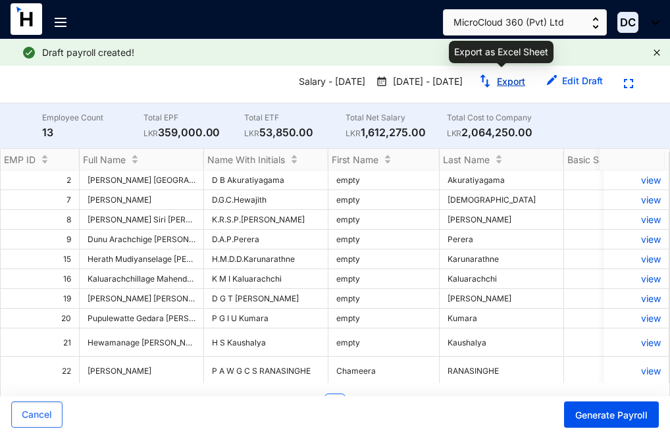
click at [492, 84] on button "Export" at bounding box center [502, 81] width 68 height 21
